Goal: Transaction & Acquisition: Subscribe to service/newsletter

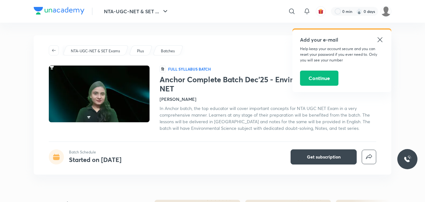
click at [380, 38] on icon at bounding box center [380, 40] width 8 height 8
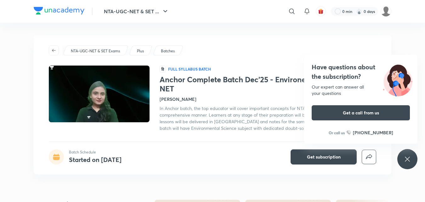
click at [411, 160] on div "Have questions about the subscription? Our expert can answer all your questions…" at bounding box center [407, 159] width 20 height 20
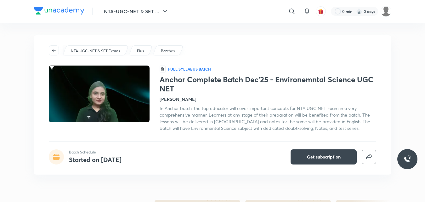
click at [173, 99] on h4 "[PERSON_NAME]" at bounding box center [178, 99] width 37 height 7
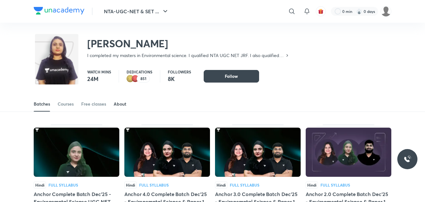
click at [118, 106] on div "About" at bounding box center [120, 104] width 13 height 6
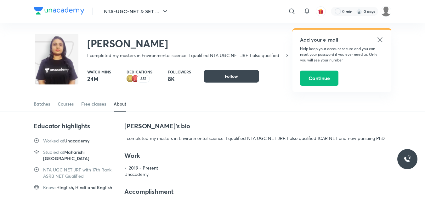
click at [381, 38] on icon at bounding box center [380, 40] width 8 height 8
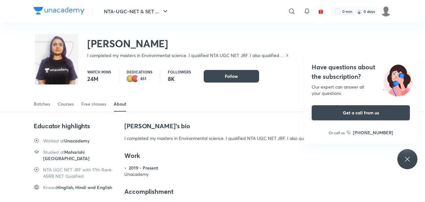
click at [409, 154] on div "Have questions about the subscription? Our expert can answer all your questions…" at bounding box center [407, 159] width 20 height 20
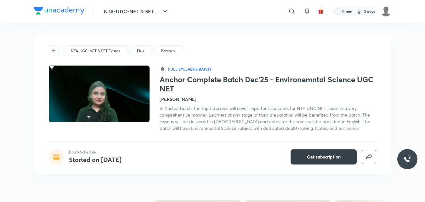
click at [319, 158] on span "Get subscription" at bounding box center [324, 157] width 34 height 6
